Goal: Information Seeking & Learning: Find specific fact

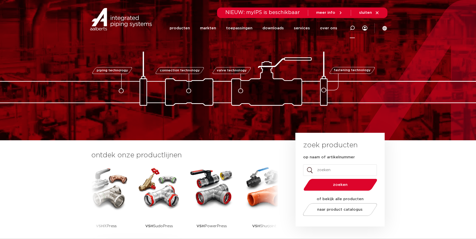
click at [353, 29] on icon at bounding box center [352, 28] width 5 height 5
click at [285, 32] on div "Zoeken" at bounding box center [280, 28] width 158 height 13
click at [287, 29] on input "Zoeken" at bounding box center [280, 27] width 158 height 10
type input "0411400"
click button "Zoeken" at bounding box center [0, 0] width 0 height 0
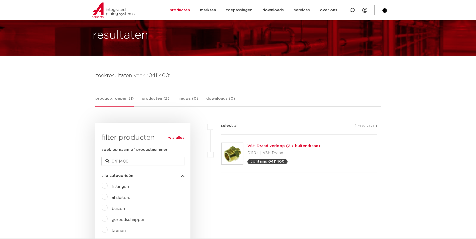
click at [285, 147] on link "VSH Draad verloop (2 x buitendraad)" at bounding box center [283, 146] width 73 height 4
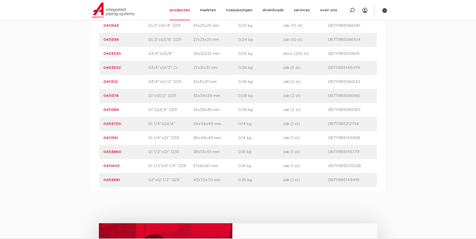
scroll to position [401, 0]
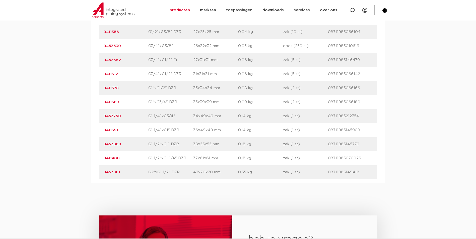
click at [109, 158] on link "0411400" at bounding box center [111, 158] width 16 height 4
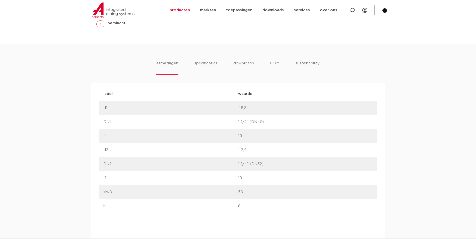
scroll to position [326, 0]
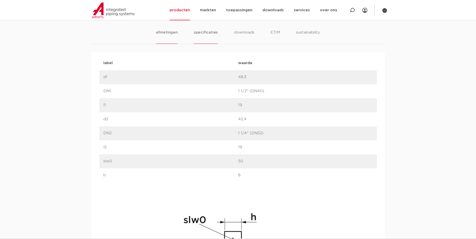
click at [209, 40] on li "specificaties" at bounding box center [206, 37] width 24 height 14
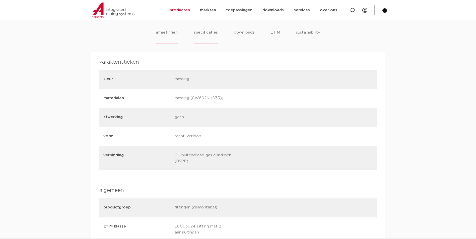
click at [173, 40] on li "afmetingen" at bounding box center [167, 37] width 22 height 14
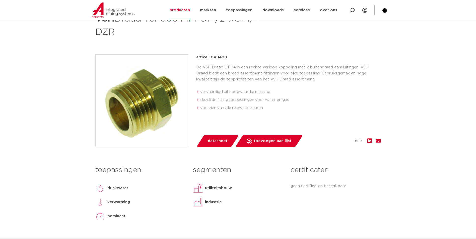
scroll to position [100, 0]
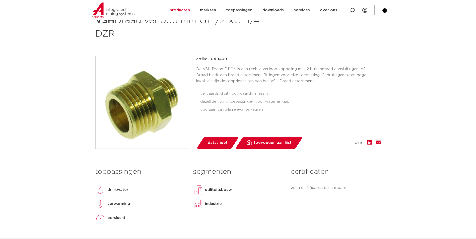
click at [139, 106] on img at bounding box center [142, 102] width 92 height 92
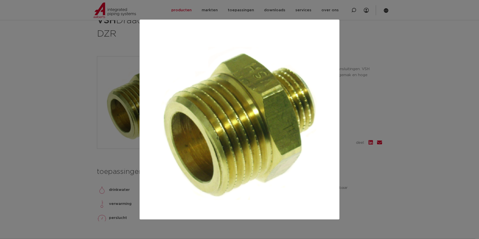
click at [94, 132] on div at bounding box center [239, 119] width 479 height 239
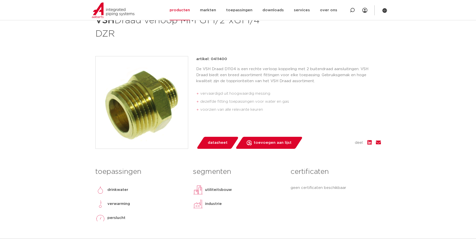
scroll to position [75, 0]
